Goal: Navigation & Orientation: Find specific page/section

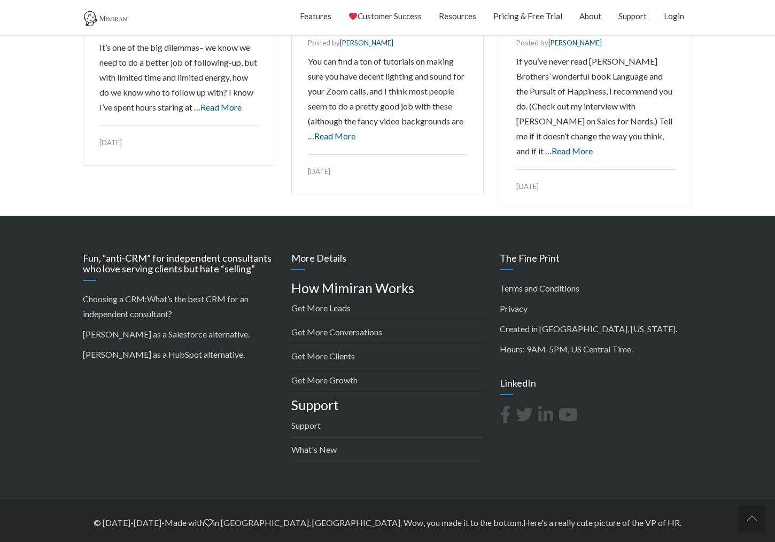
scroll to position [1553, 0]
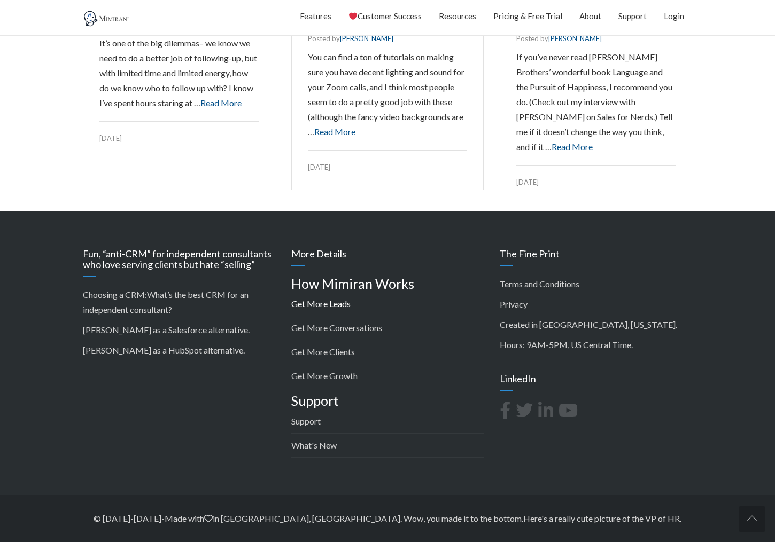
click at [333, 306] on link "Get More Leads" at bounding box center [320, 304] width 59 height 10
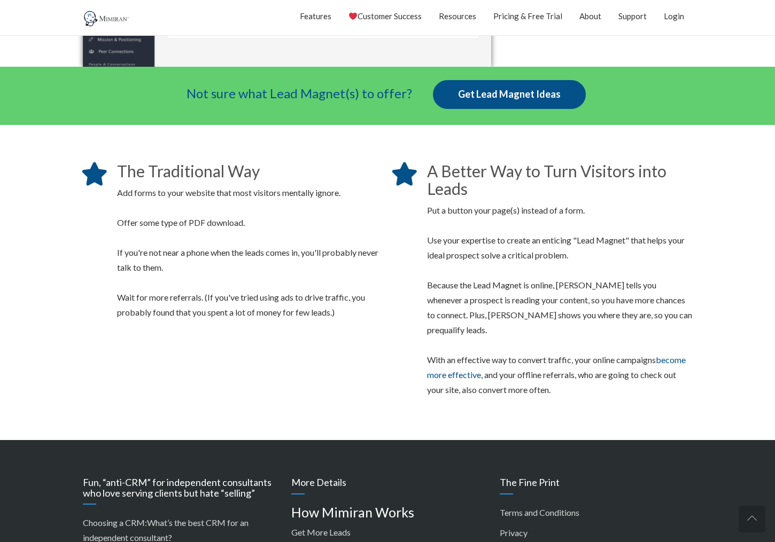
scroll to position [1443, 0]
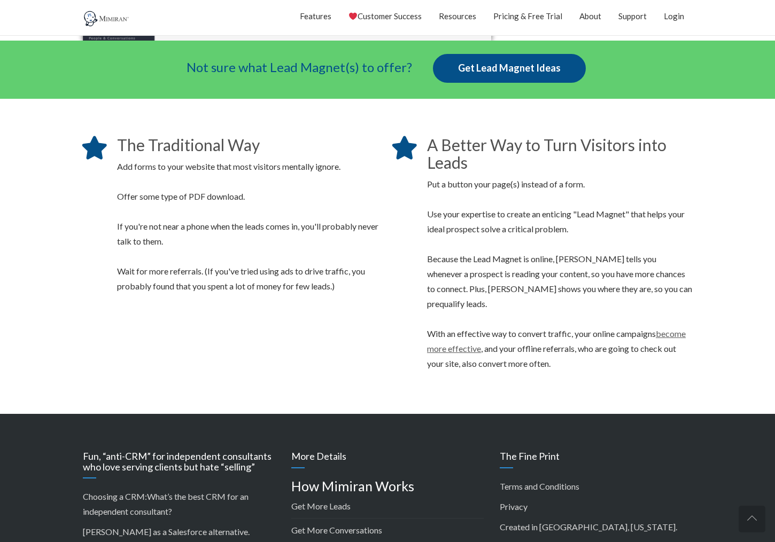
click at [456, 335] on link "become more effective" at bounding box center [556, 341] width 259 height 25
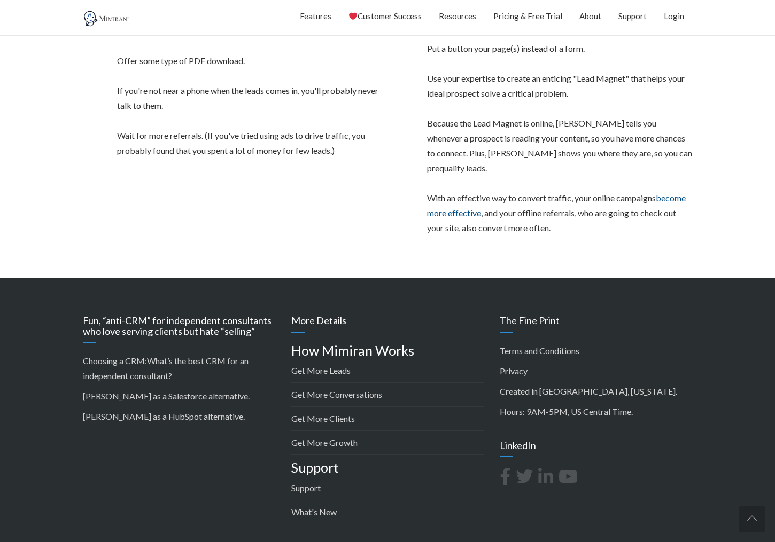
scroll to position [1603, 0]
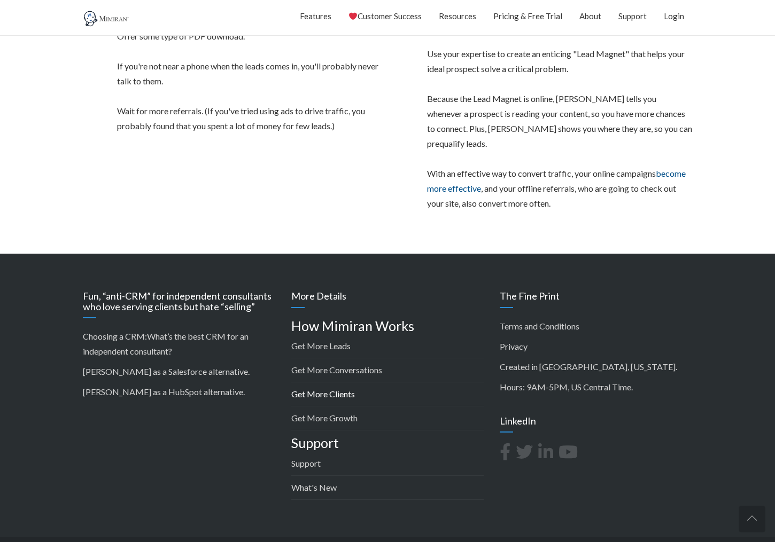
click at [331, 389] on link "Get More Clients" at bounding box center [323, 394] width 64 height 10
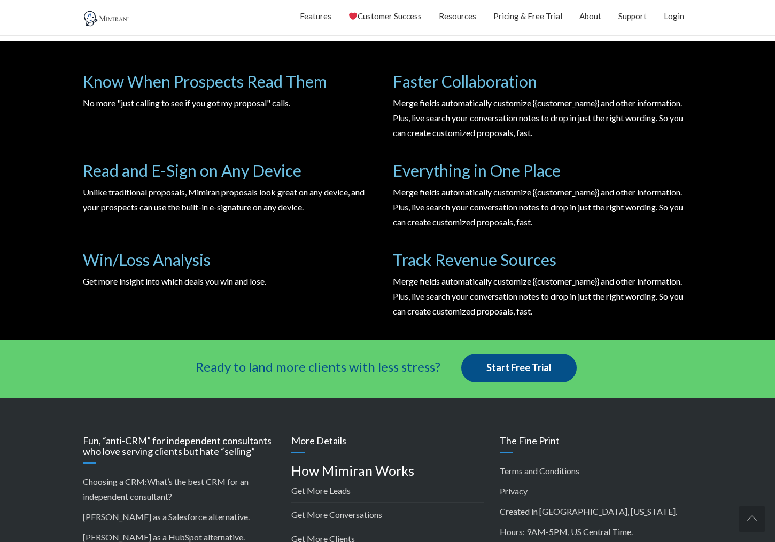
scroll to position [1744, 0]
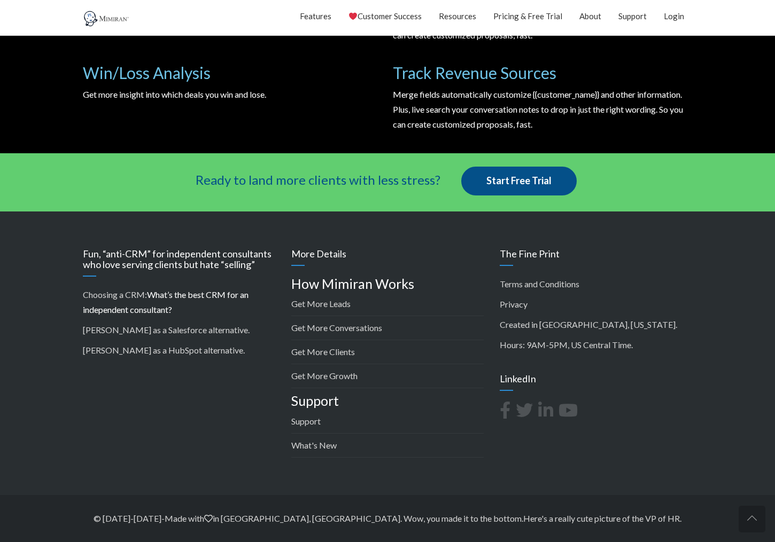
click at [215, 295] on link "What’s the best CRM for an independent consultant?" at bounding box center [166, 302] width 166 height 25
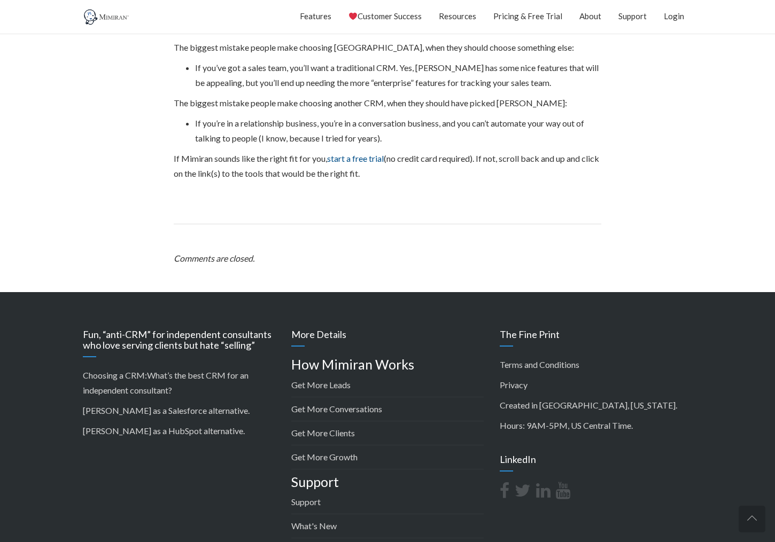
scroll to position [3112, 0]
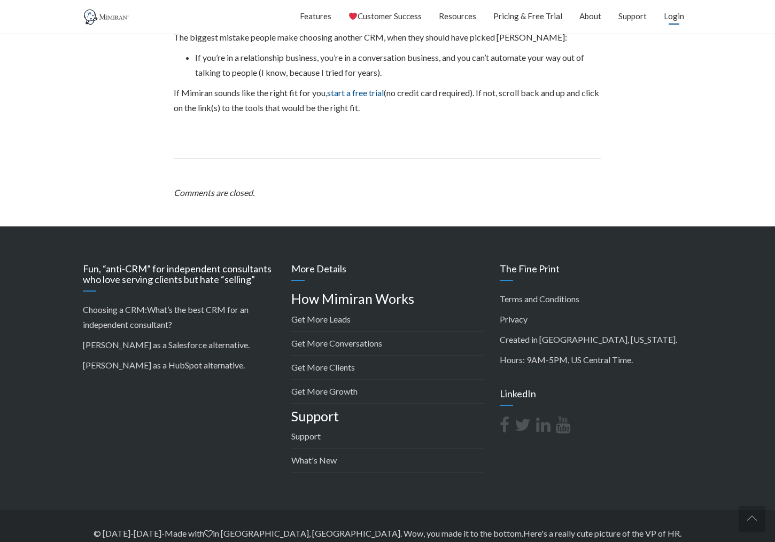
click at [672, 18] on link "Login" at bounding box center [674, 16] width 20 height 27
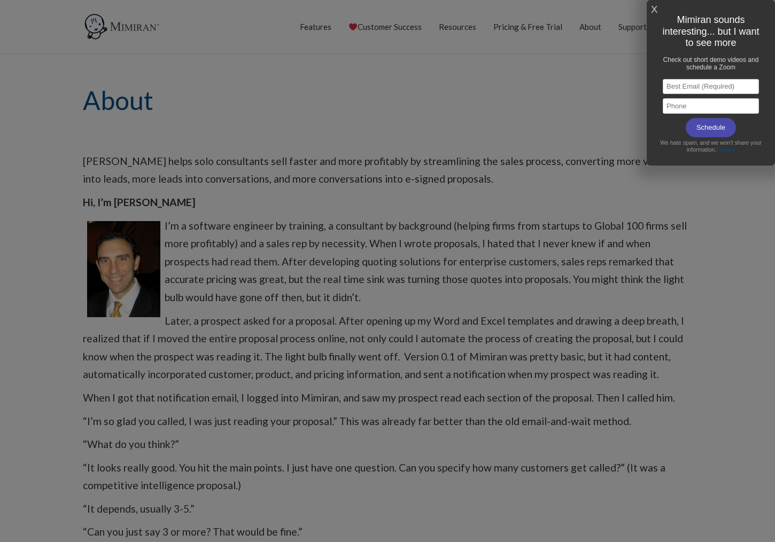
click at [657, 6] on link "X" at bounding box center [654, 10] width 6 height 18
